Goal: Task Accomplishment & Management: Manage account settings

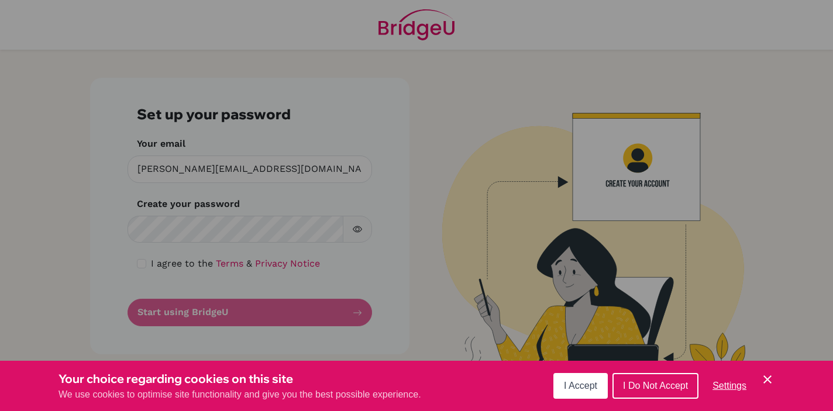
click at [582, 387] on span "I Accept" at bounding box center [580, 386] width 33 height 10
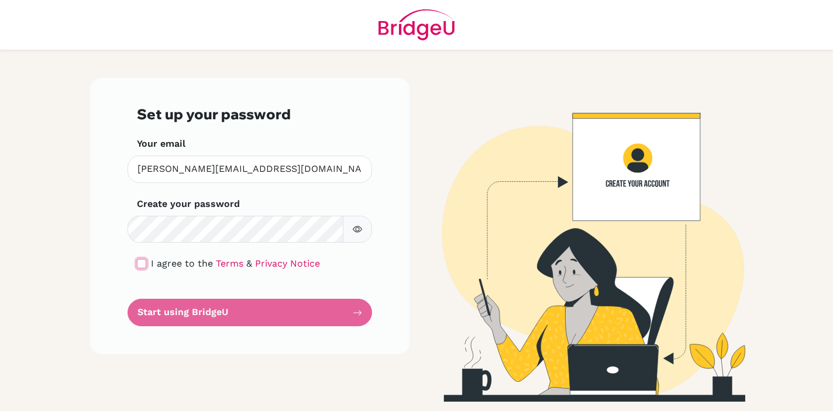
click at [141, 265] on input "checkbox" at bounding box center [141, 263] width 9 height 9
checkbox input "true"
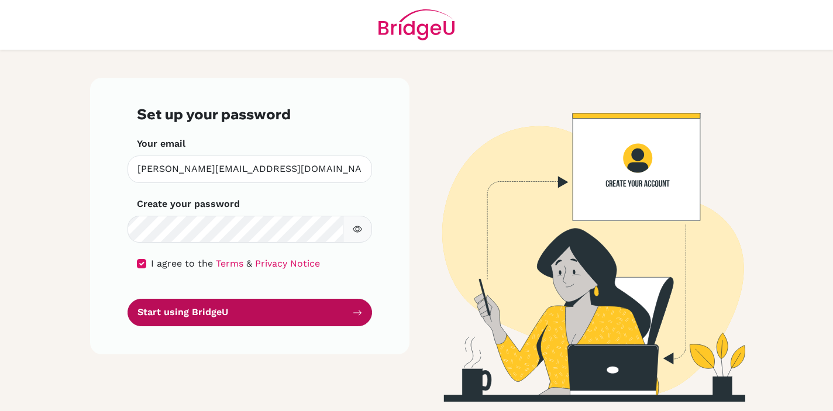
click at [194, 310] on button "Start using BridgeU" at bounding box center [249, 312] width 244 height 27
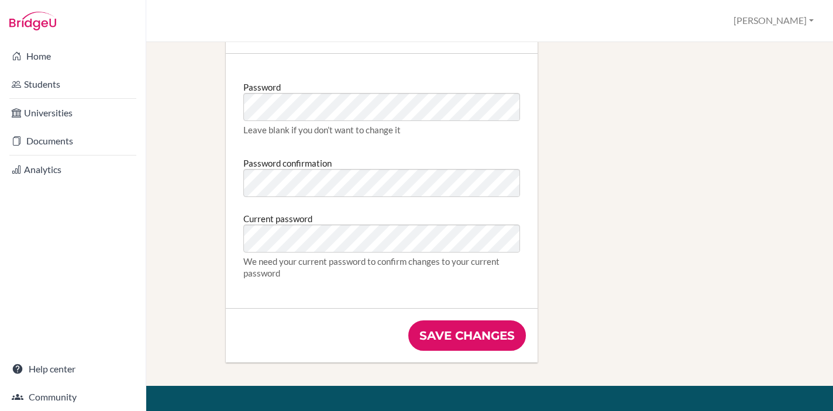
scroll to position [622, 0]
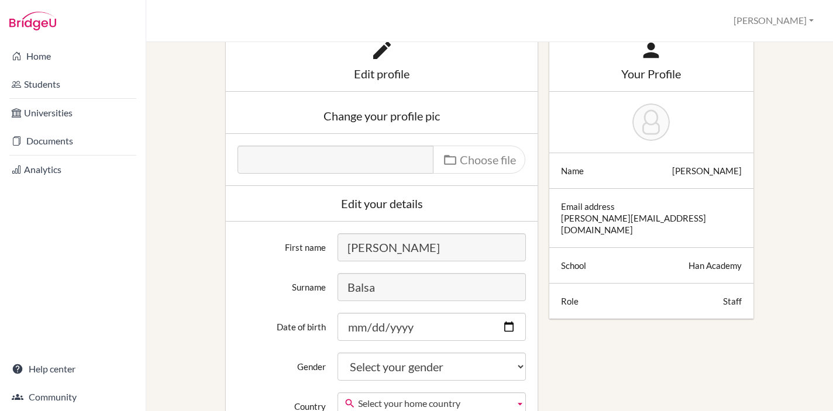
scroll to position [0, 0]
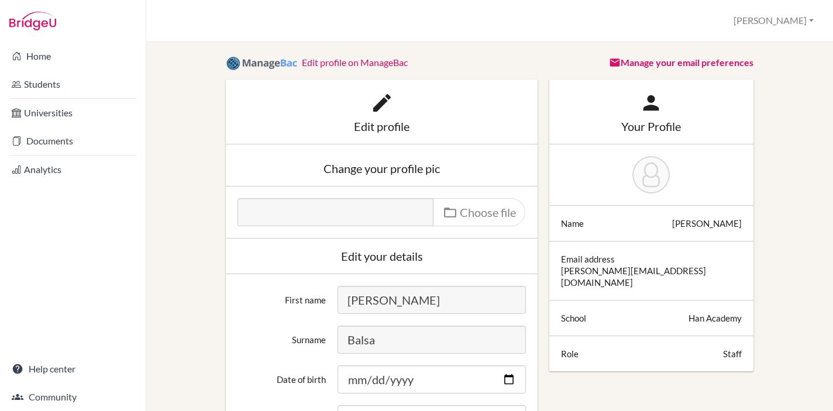
click at [693, 61] on link "Manage your email preferences" at bounding box center [681, 62] width 144 height 11
click at [381, 108] on icon at bounding box center [381, 102] width 23 height 23
click at [378, 99] on icon at bounding box center [381, 102] width 23 height 23
click at [378, 120] on div "Edit profile" at bounding box center [381, 126] width 288 height 12
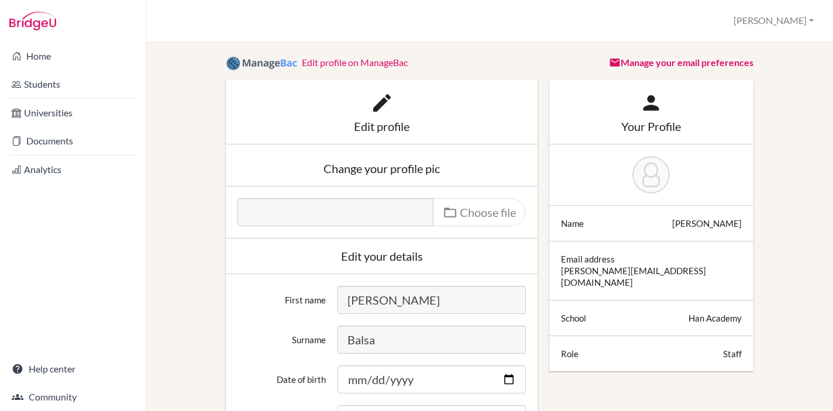
click at [367, 123] on div "Edit profile" at bounding box center [381, 126] width 288 height 12
click at [386, 96] on icon at bounding box center [381, 102] width 23 height 23
click at [46, 82] on link "Students" at bounding box center [72, 84] width 141 height 23
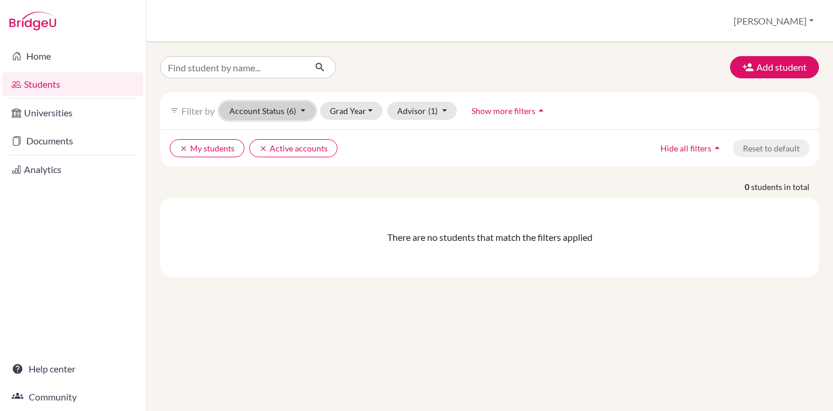
click at [285, 112] on button "Account Status (6)" at bounding box center [267, 111] width 96 height 18
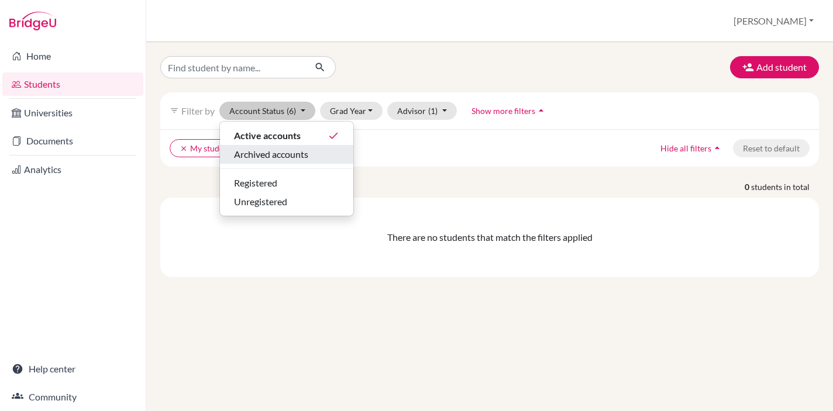
click at [291, 158] on span "Archived accounts" at bounding box center [271, 154] width 74 height 14
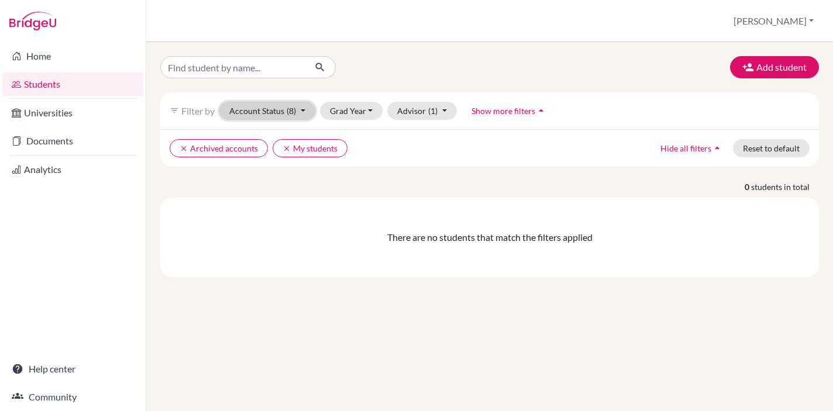
click at [300, 112] on button "Account Status (8)" at bounding box center [267, 111] width 96 height 18
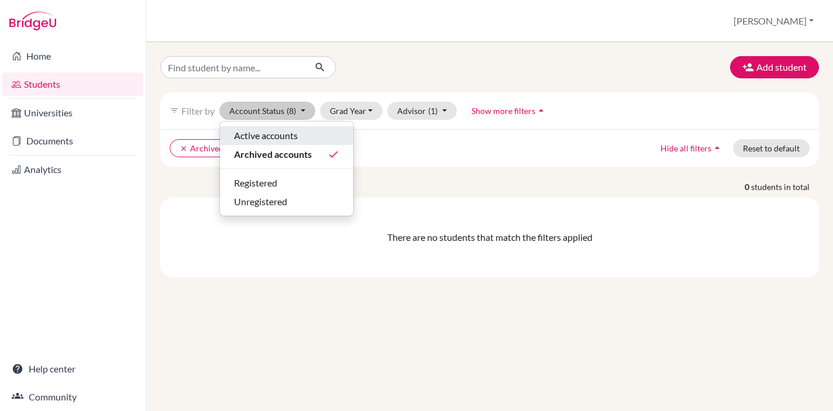
click at [292, 130] on span "Active accounts" at bounding box center [266, 136] width 64 height 14
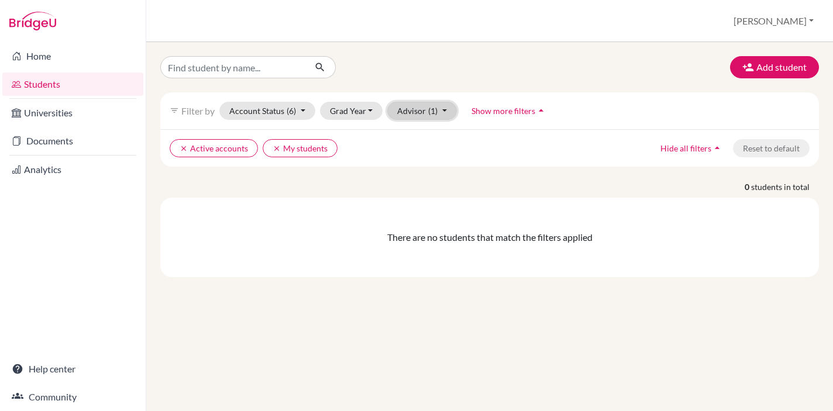
click at [418, 108] on button "Advisor (1)" at bounding box center [422, 111] width 70 height 18
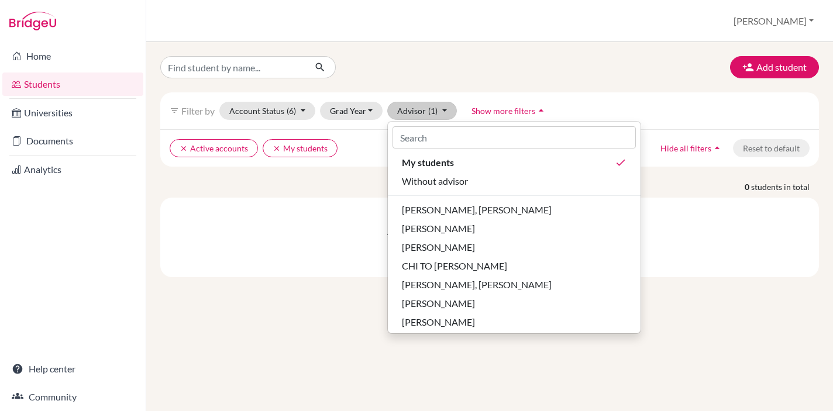
click at [246, 187] on p "0 students in total" at bounding box center [489, 187] width 676 height 12
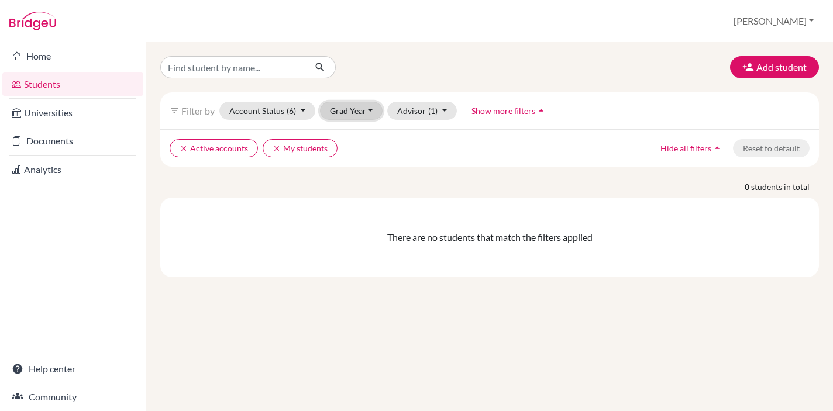
click at [364, 113] on button "Grad Year" at bounding box center [351, 111] width 63 height 18
click at [364, 112] on button "Grad Year" at bounding box center [351, 111] width 63 height 18
click at [381, 167] on div "Add student filter_list Filter by Account Status (6) Active accounts done Archi…" at bounding box center [489, 166] width 659 height 221
